Goal: Check status

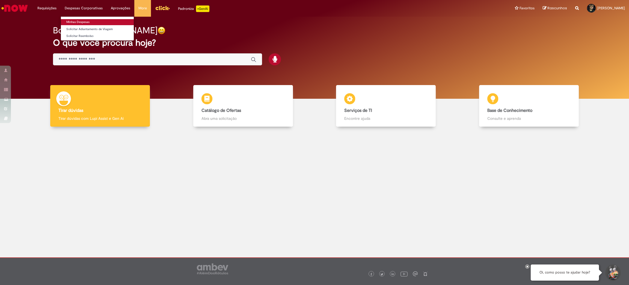
click at [93, 20] on link "Minhas Despesas" at bounding box center [97, 22] width 73 height 6
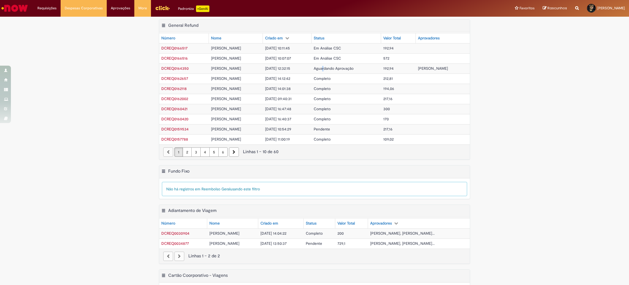
click at [327, 69] on span "Aguardando Aprovação" at bounding box center [334, 68] width 40 height 5
click at [183, 65] on td "DCREQ0164350" at bounding box center [184, 68] width 50 height 10
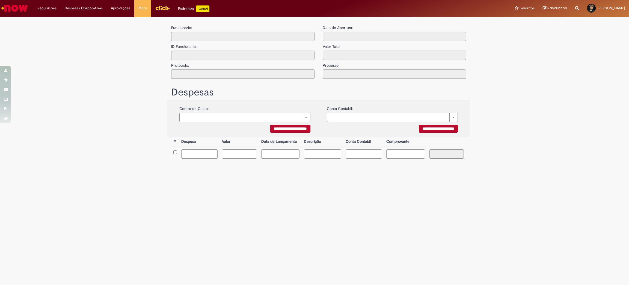
type input "**********"
